Goal: Information Seeking & Learning: Check status

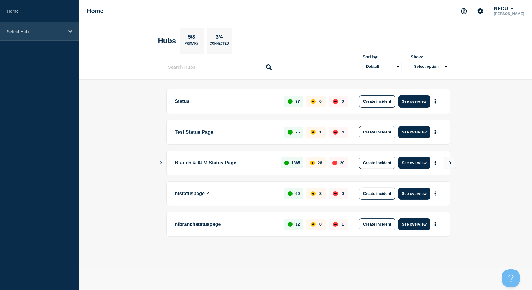
click at [30, 33] on p "Select Hub" at bounding box center [36, 31] width 58 height 5
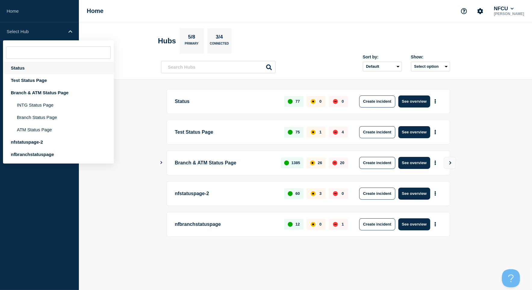
click at [22, 70] on div "Status" at bounding box center [58, 68] width 111 height 12
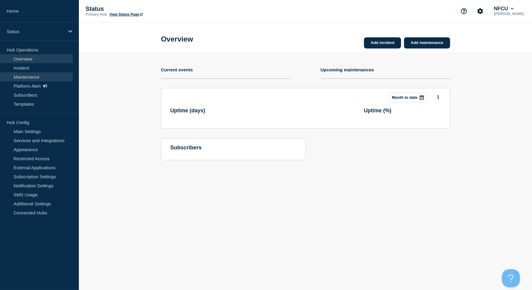
click at [24, 75] on link "Maintenance" at bounding box center [36, 76] width 73 height 9
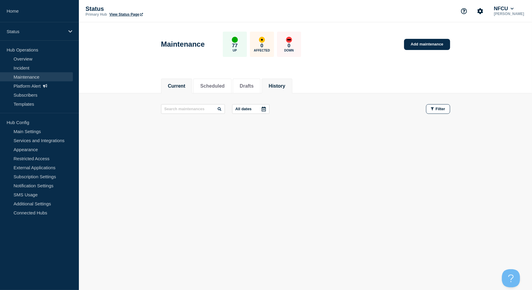
click at [285, 86] on button "History" at bounding box center [277, 85] width 17 height 5
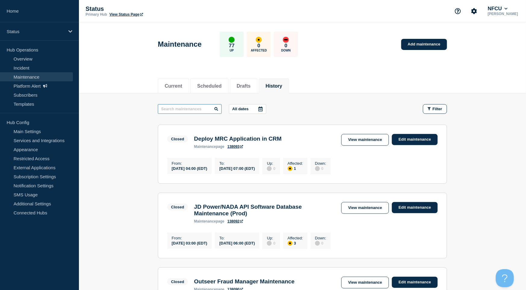
click at [188, 106] on input "text" at bounding box center [190, 109] width 64 height 10
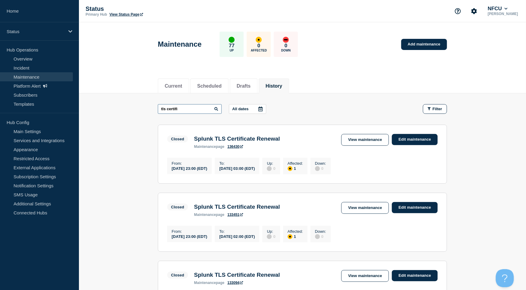
click at [187, 106] on input "tls certifi" at bounding box center [190, 109] width 64 height 10
drag, startPoint x: 186, startPoint y: 116, endPoint x: 180, endPoint y: 114, distance: 5.9
drag, startPoint x: 180, startPoint y: 114, endPoint x: 183, endPoint y: 108, distance: 7.1
click at [183, 108] on input "tls certifi" at bounding box center [190, 109] width 64 height 10
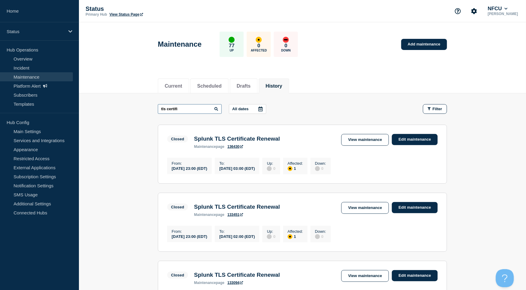
drag, startPoint x: 186, startPoint y: 107, endPoint x: 167, endPoint y: 107, distance: 19.0
click at [167, 107] on input "tls certifi" at bounding box center [190, 109] width 64 height 10
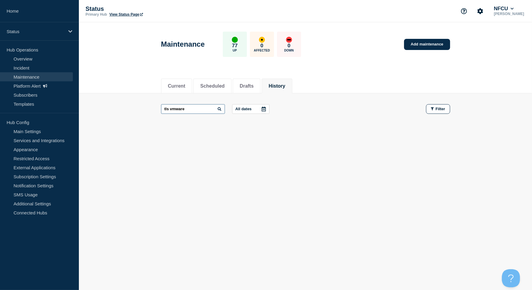
drag, startPoint x: 188, startPoint y: 108, endPoint x: 142, endPoint y: 106, distance: 46.7
click at [142, 106] on main "tls vmware All dates Filter" at bounding box center [305, 108] width 453 height 31
type input "vmware"
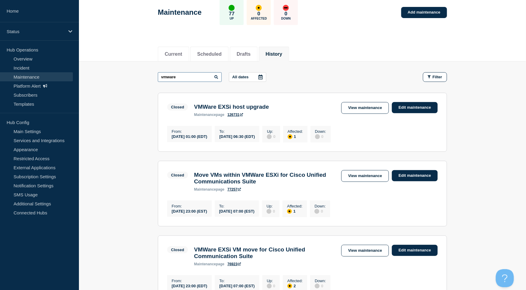
scroll to position [80, 0]
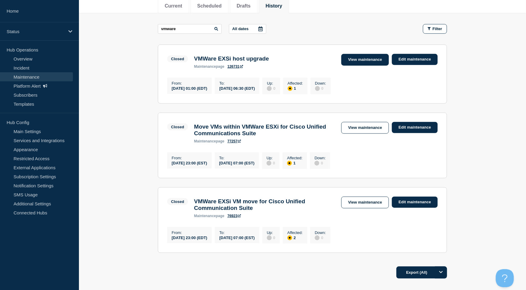
click at [361, 63] on link "View maintenance" at bounding box center [365, 60] width 48 height 12
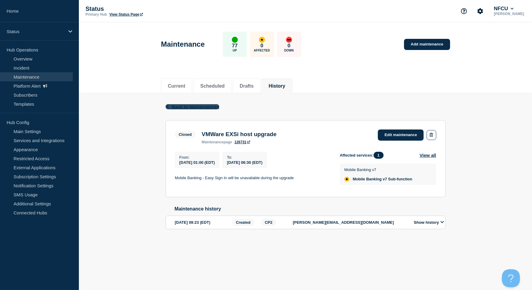
click at [175, 107] on span "Back to Maintenances" at bounding box center [196, 106] width 48 height 5
